Goal: Obtain resource: Download file/media

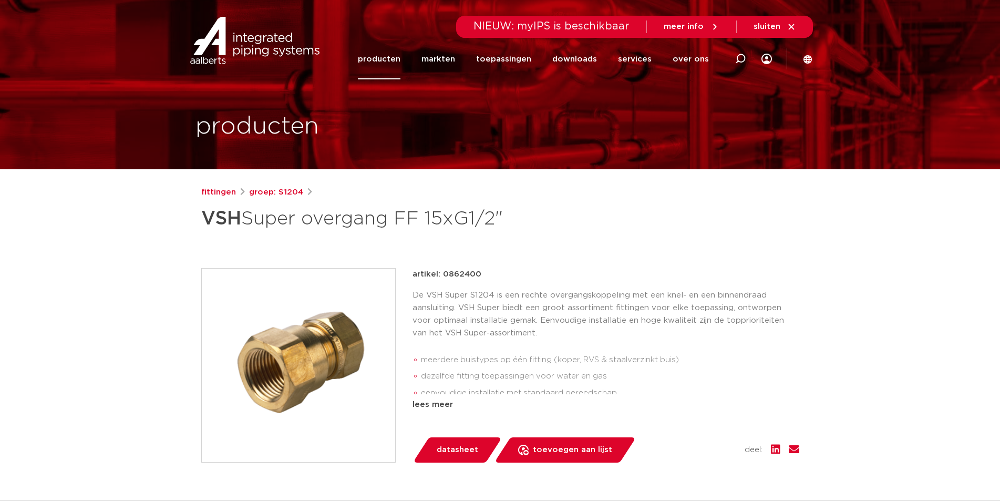
click at [584, 57] on link "downloads" at bounding box center [574, 59] width 45 height 40
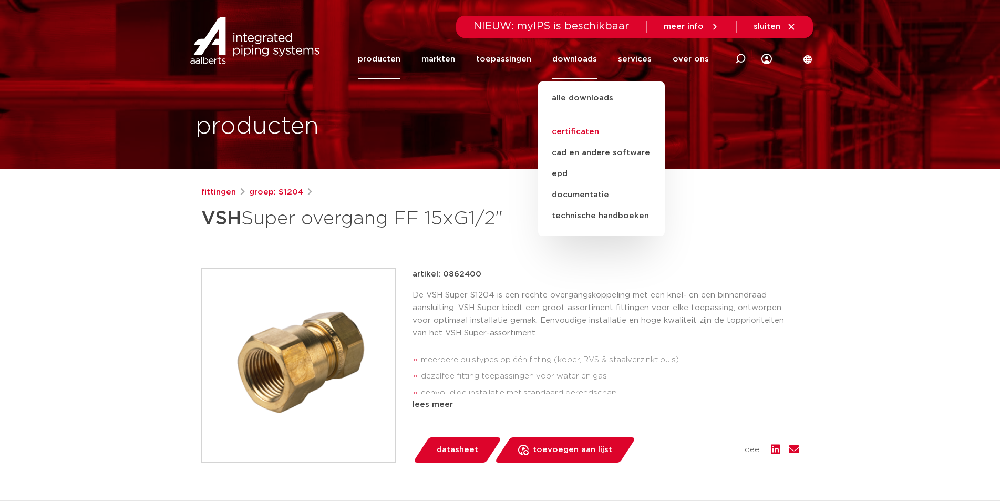
click at [592, 127] on link "certificaten" at bounding box center [601, 131] width 127 height 21
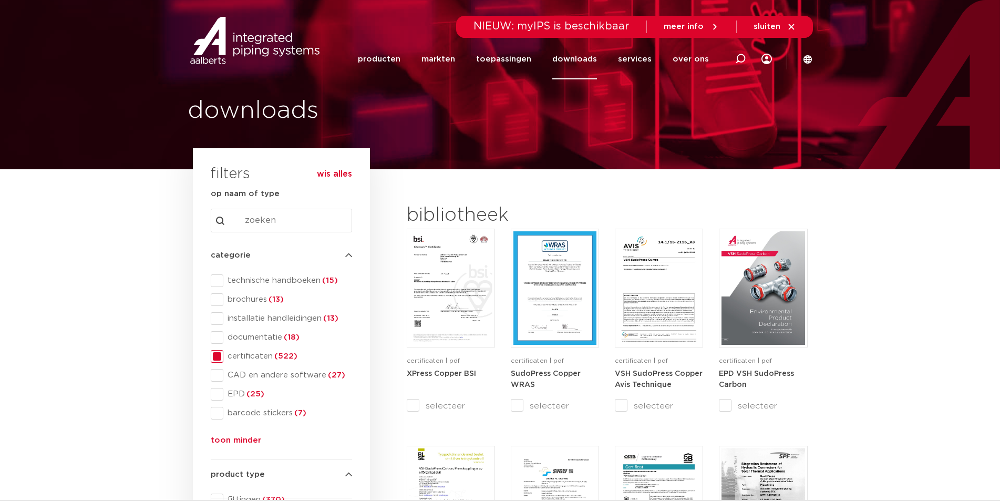
scroll to position [53, 0]
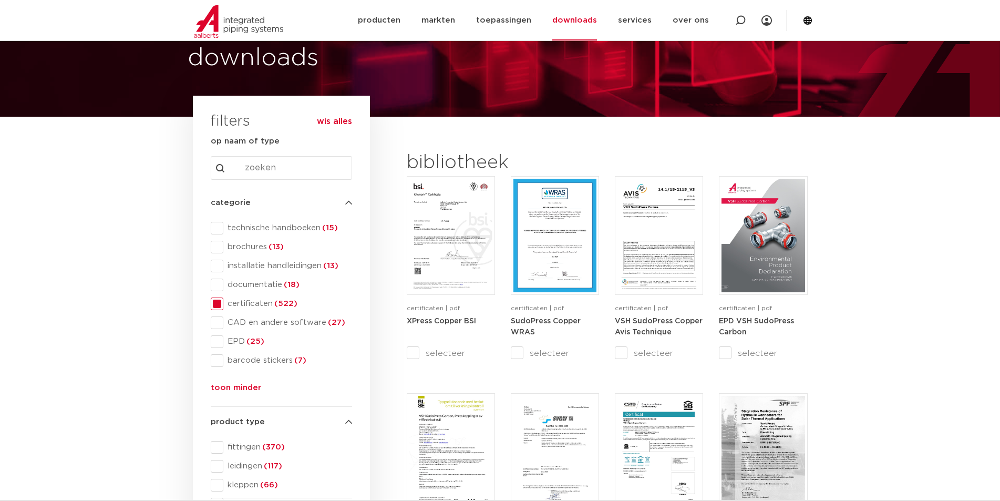
click at [272, 166] on input "Search content" at bounding box center [281, 168] width 141 height 24
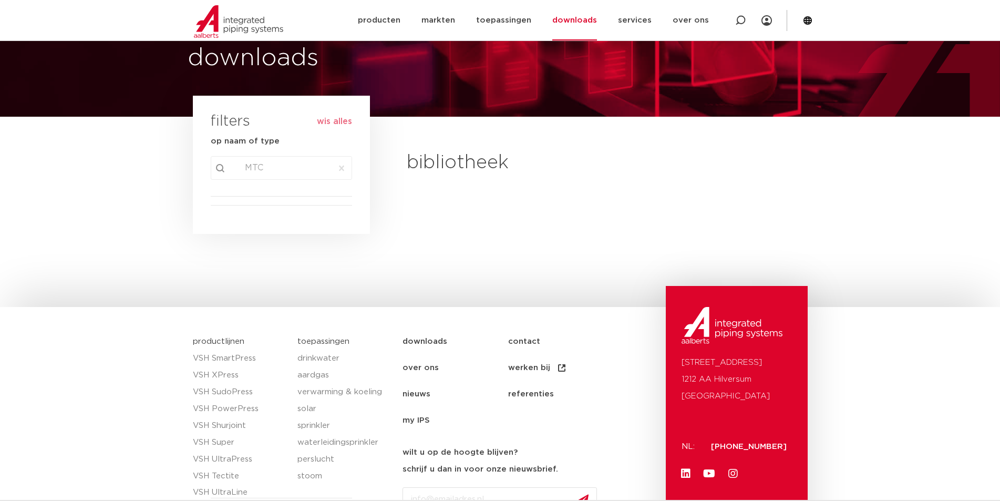
type input "M"
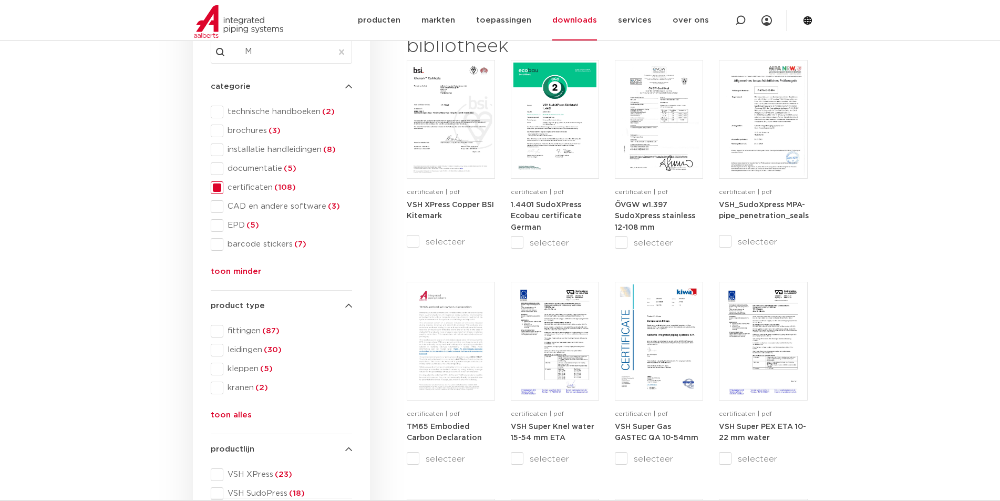
scroll to position [263, 0]
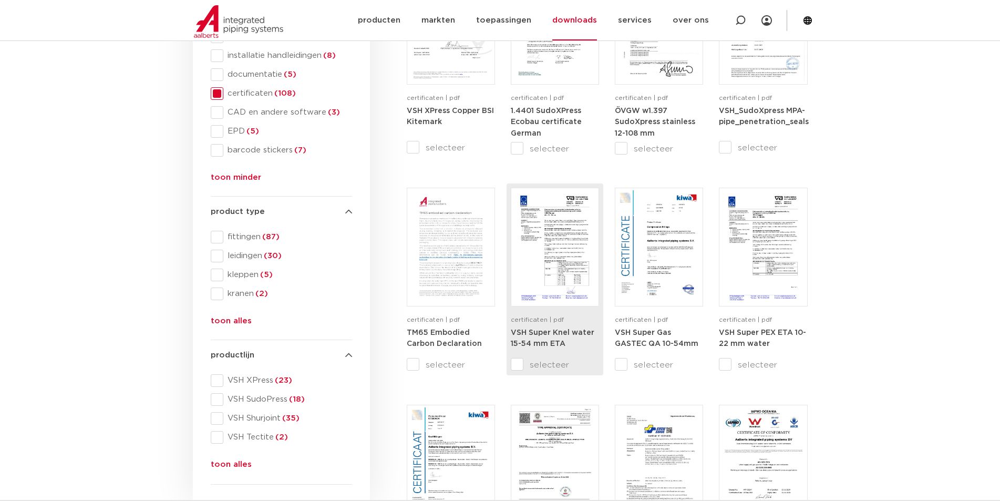
click at [554, 238] on img at bounding box center [555, 247] width 83 height 114
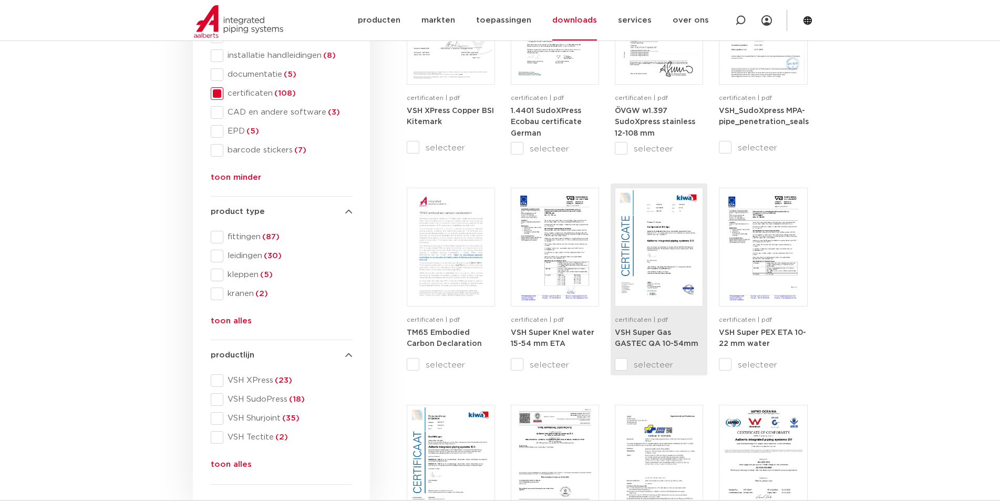
click at [668, 226] on img at bounding box center [659, 247] width 83 height 114
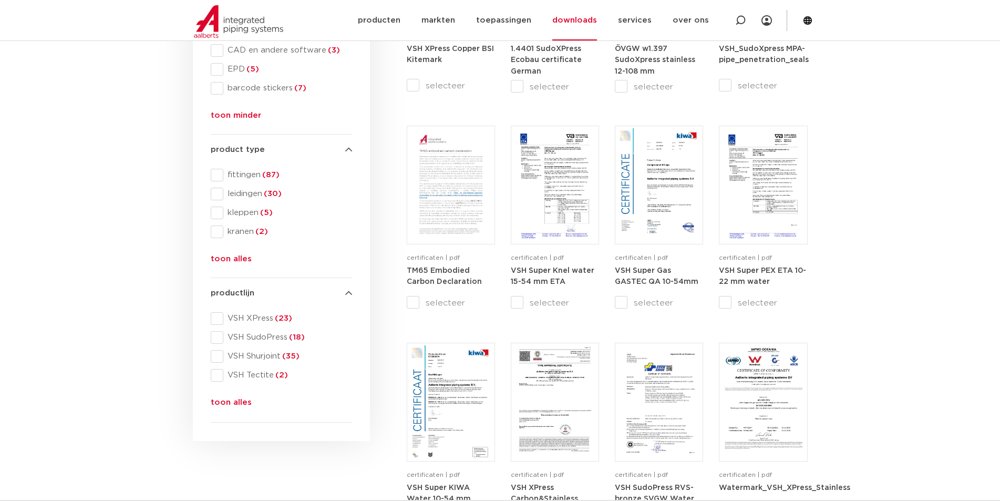
scroll to position [473, 0]
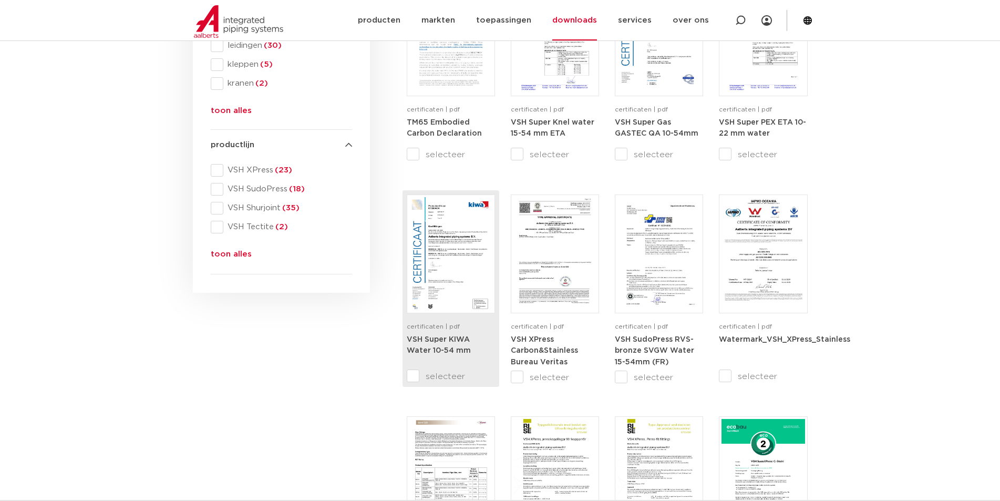
click at [444, 267] on img at bounding box center [450, 254] width 83 height 114
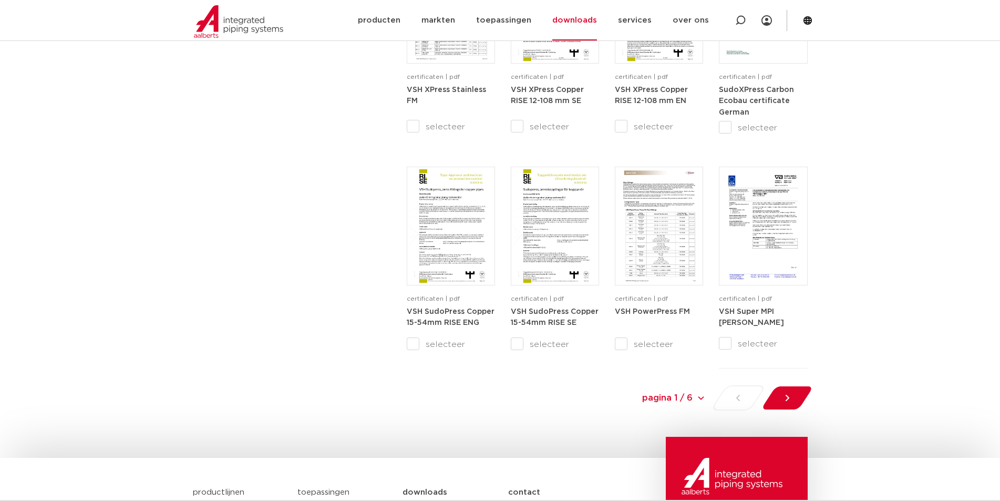
scroll to position [946, 0]
click at [784, 395] on icon at bounding box center [787, 396] width 11 height 11
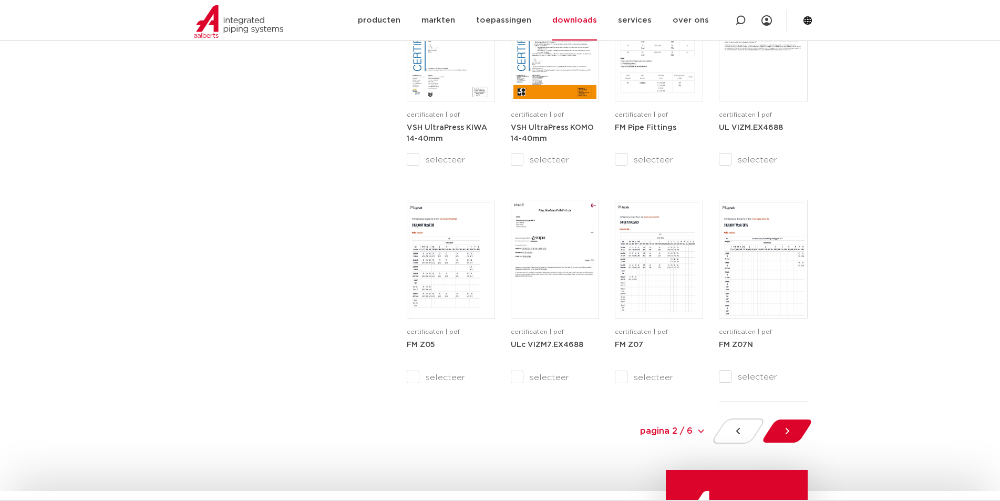
scroll to position [911, 0]
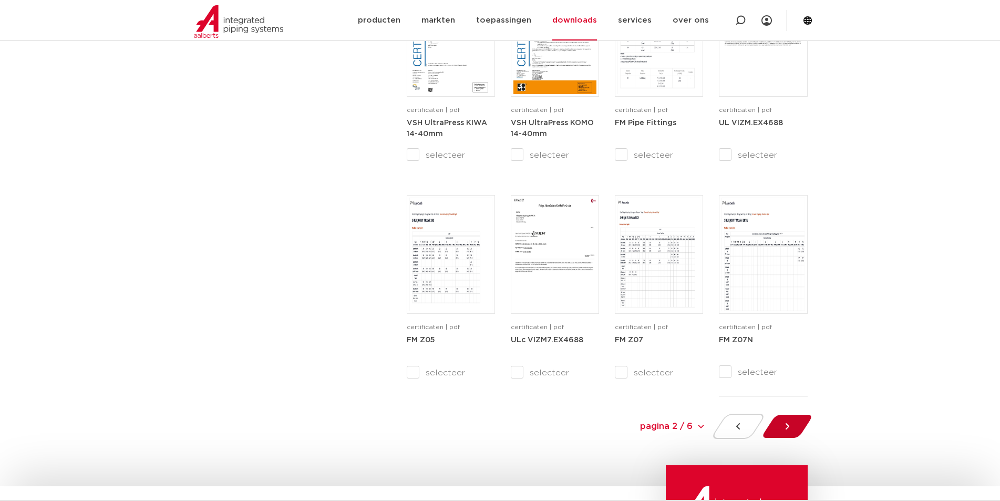
click at [792, 421] on icon at bounding box center [787, 426] width 11 height 11
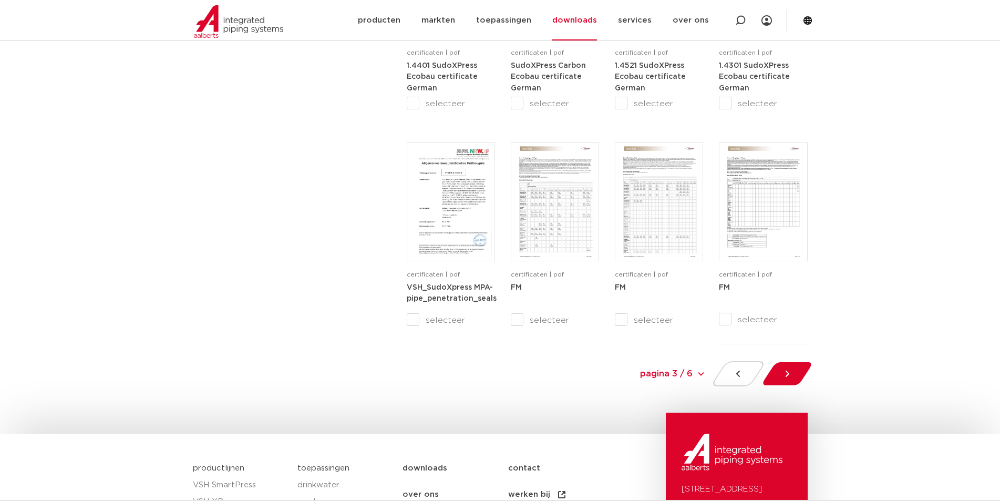
scroll to position [1174, 0]
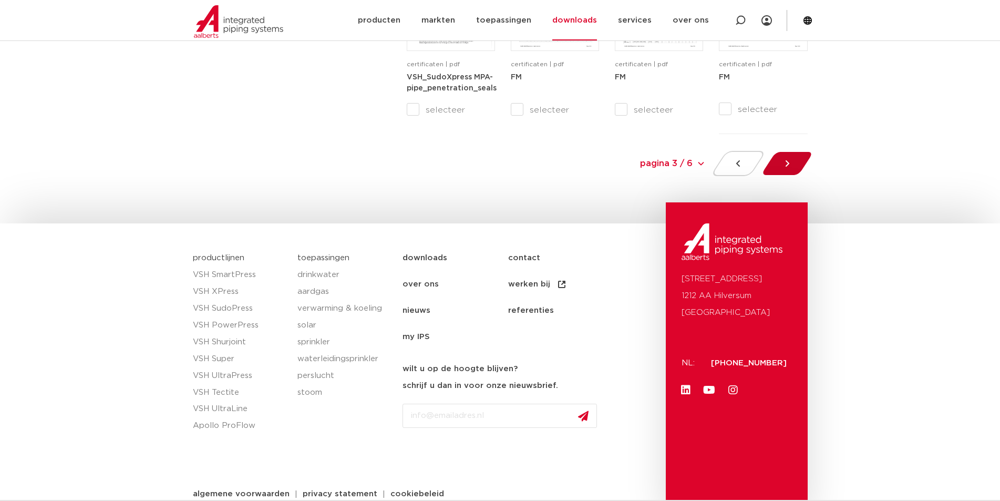
click at [786, 160] on icon at bounding box center [787, 163] width 11 height 11
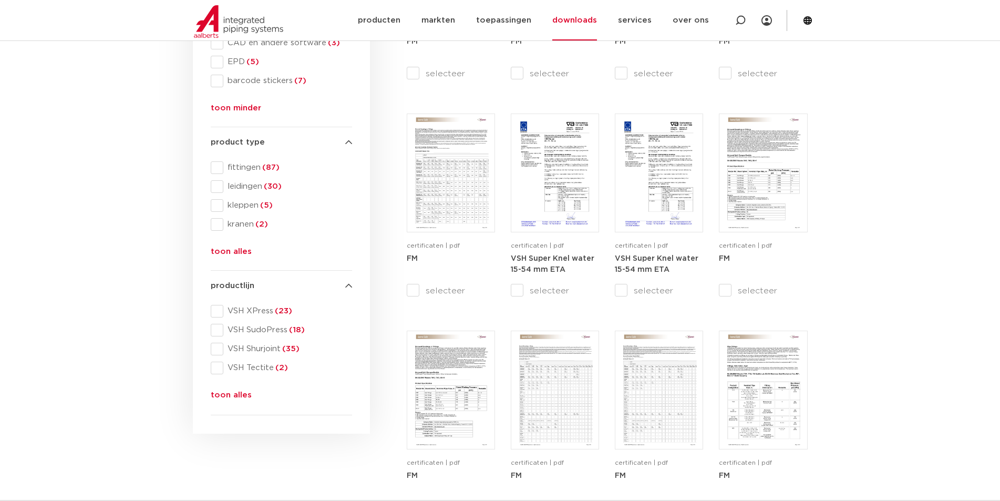
scroll to position [333, 0]
click at [548, 182] on img at bounding box center [555, 172] width 83 height 114
click at [675, 187] on img at bounding box center [659, 172] width 83 height 114
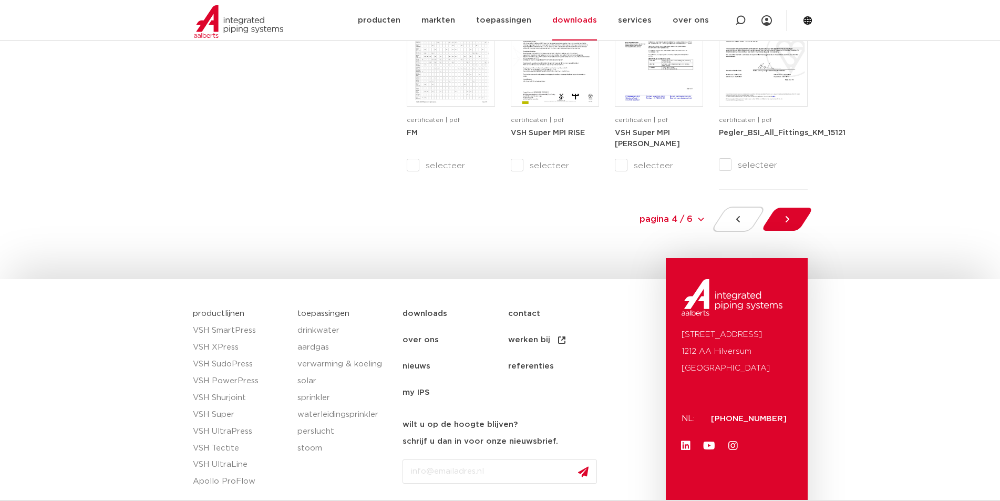
scroll to position [1174, 0]
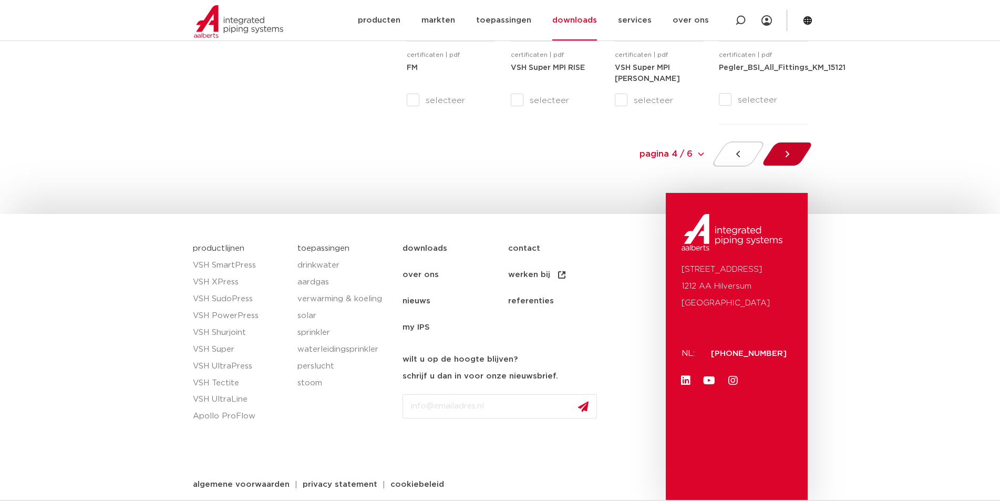
click at [783, 153] on icon at bounding box center [787, 154] width 11 height 11
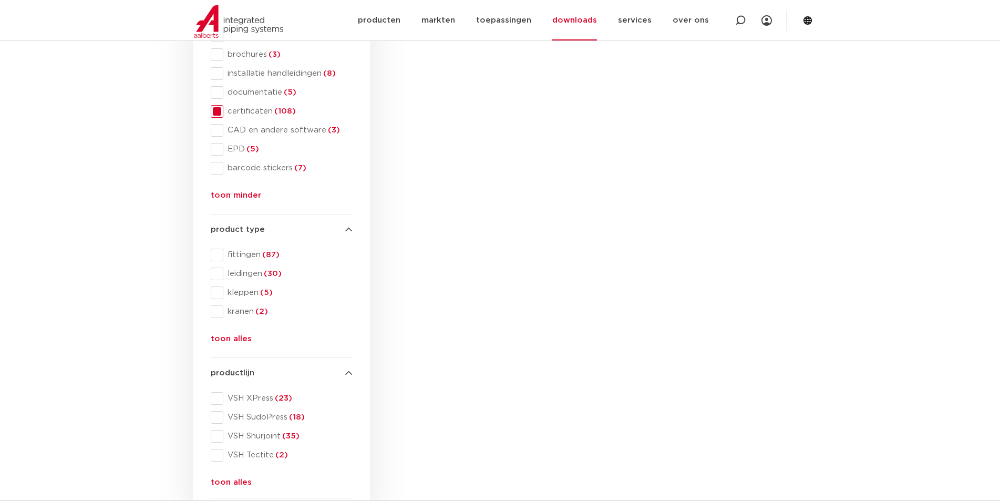
scroll to position [228, 0]
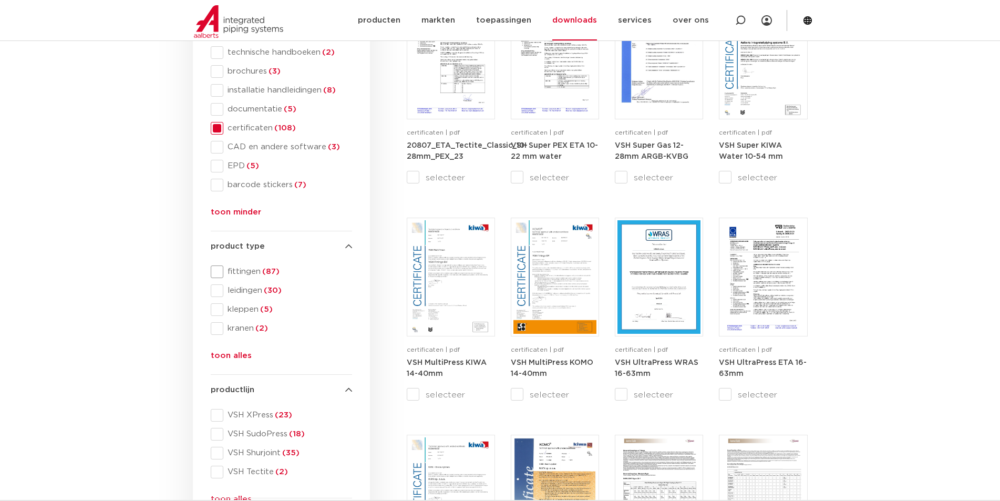
click at [217, 270] on span at bounding box center [217, 271] width 13 height 13
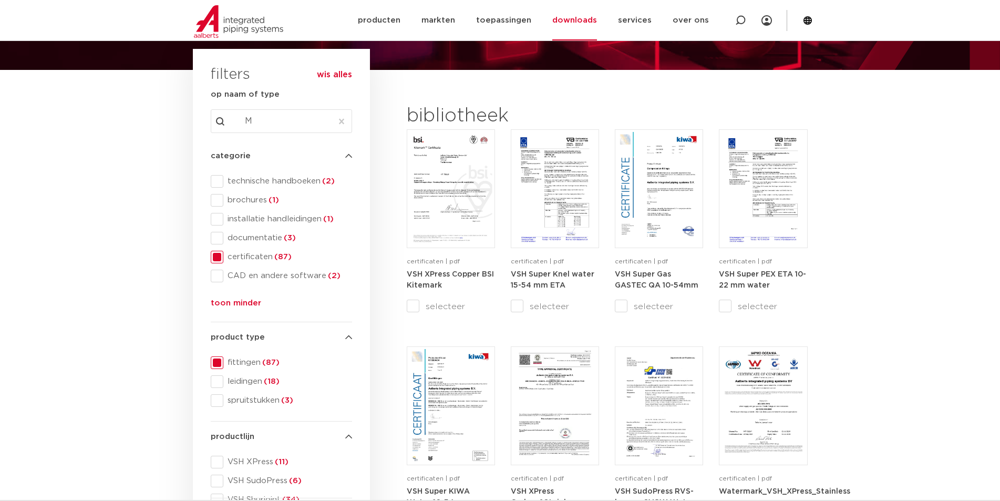
scroll to position [70, 0]
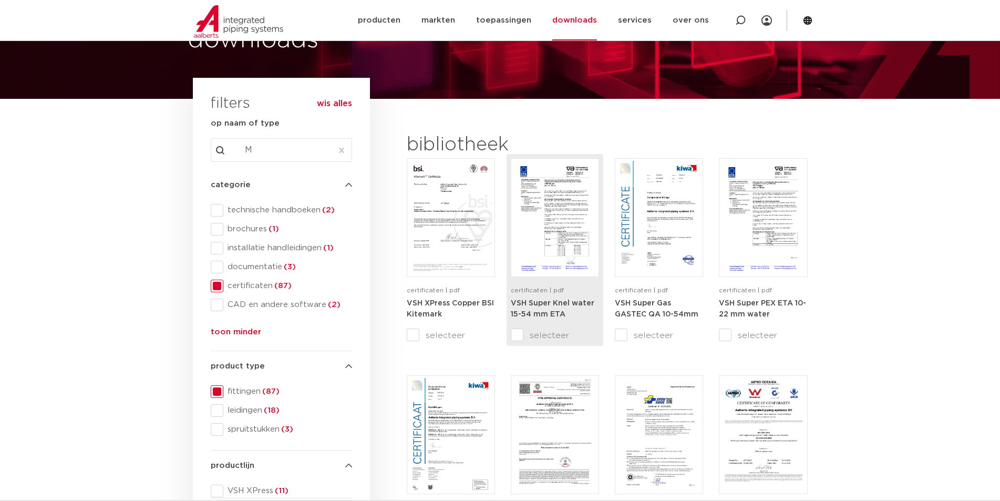
click at [546, 303] on strong "VSH Super Knel water 15-54 mm ETA" at bounding box center [553, 309] width 84 height 19
